Goal: Find specific page/section: Find specific page/section

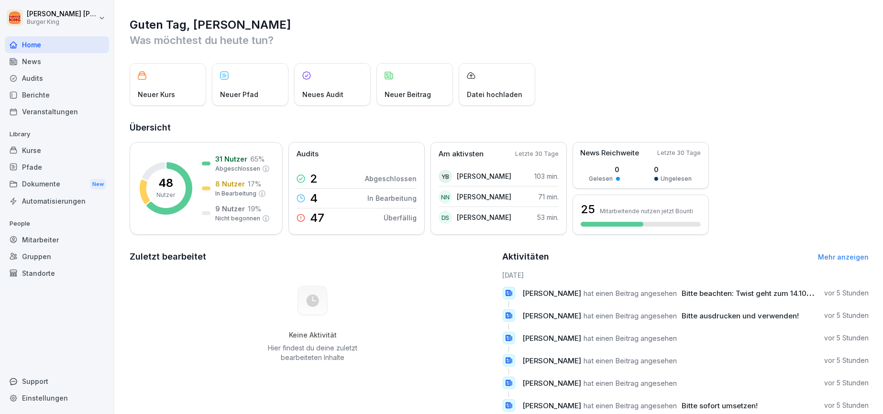
click at [39, 92] on div "Berichte" at bounding box center [57, 95] width 104 height 17
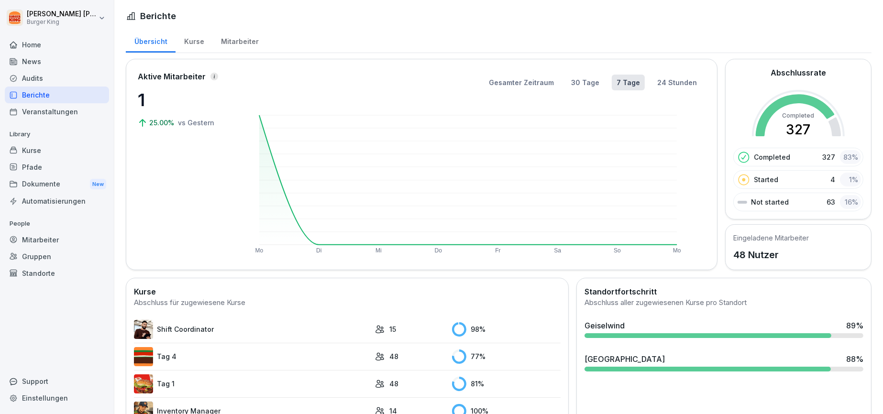
scroll to position [174, 0]
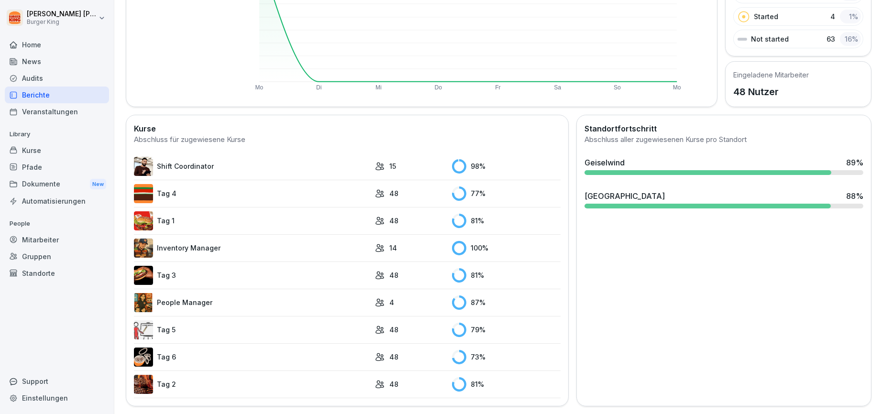
click at [38, 151] on div "Kurse" at bounding box center [57, 150] width 104 height 17
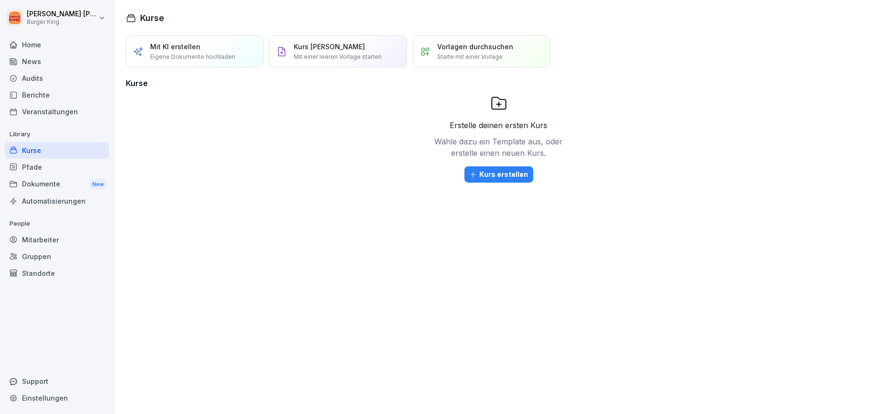
click at [51, 10] on html "[PERSON_NAME] Burger King Home News Audits Berichte Veranstaltungen Library Kur…" at bounding box center [441, 207] width 883 height 414
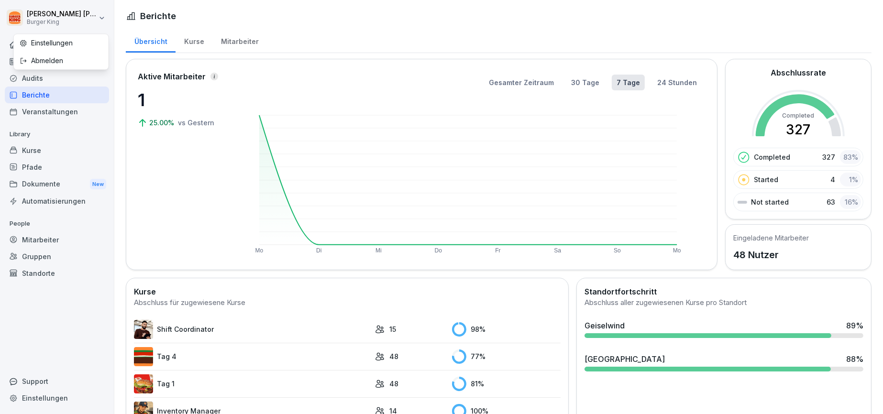
click at [609, 324] on html "[PERSON_NAME] Burger King Home News Audits Berichte Veranstaltungen Library Kur…" at bounding box center [441, 207] width 883 height 414
click at [623, 333] on div at bounding box center [708, 335] width 247 height 5
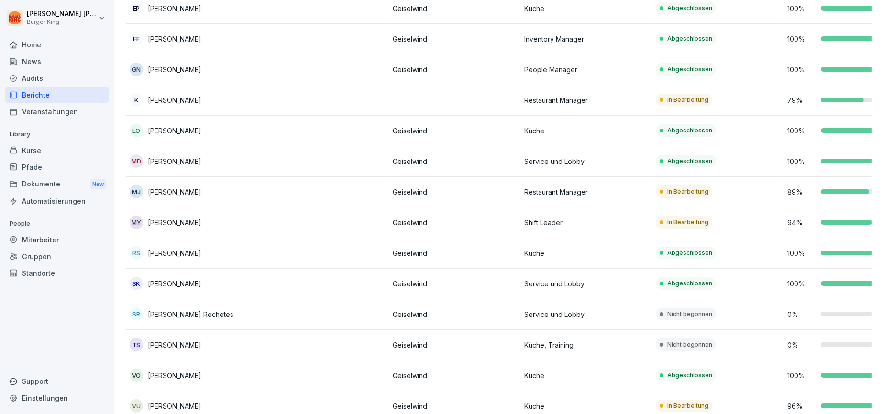
scroll to position [204, 0]
